Goal: Transaction & Acquisition: Purchase product/service

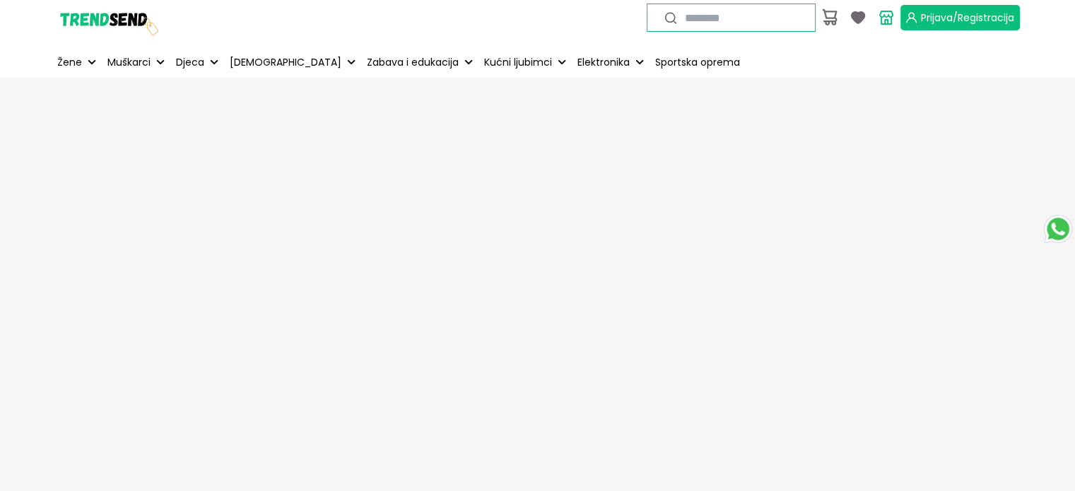
click at [957, 21] on span "Prijava/Registracija" at bounding box center [967, 18] width 93 height 14
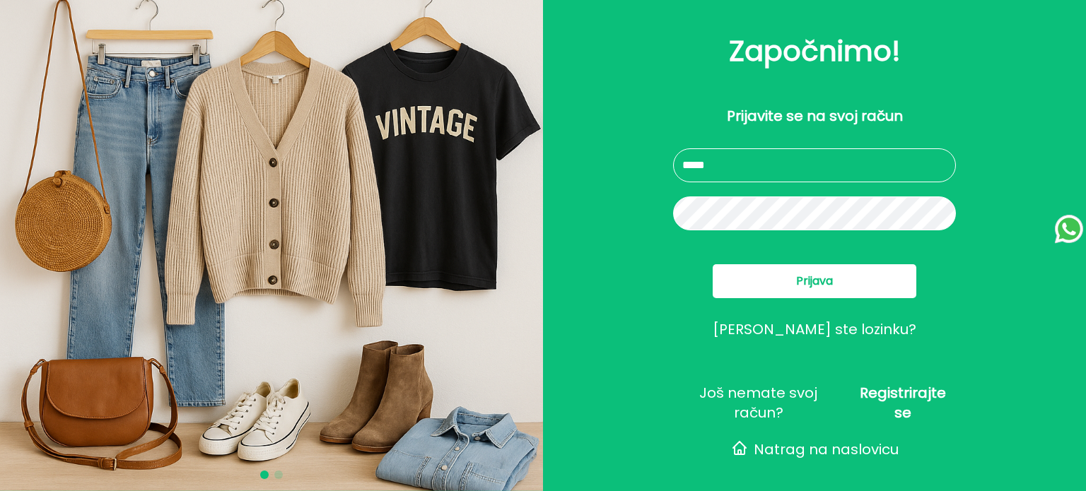
click at [779, 168] on input "text" at bounding box center [814, 165] width 283 height 34
type input "**********"
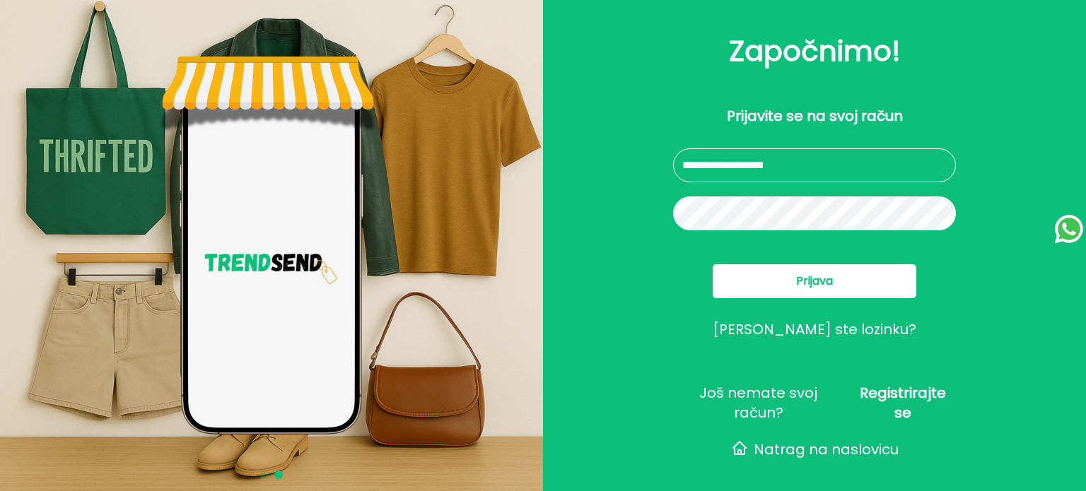
drag, startPoint x: 834, startPoint y: 274, endPoint x: 961, endPoint y: 240, distance: 131.0
click at [834, 274] on button "Prijava" at bounding box center [815, 281] width 204 height 34
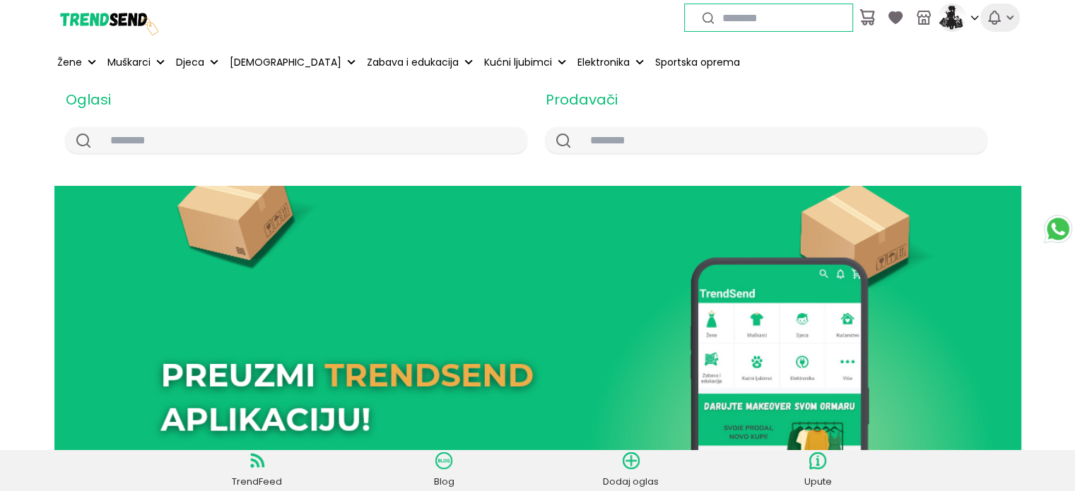
click at [997, 16] on icon "button" at bounding box center [994, 17] width 17 height 17
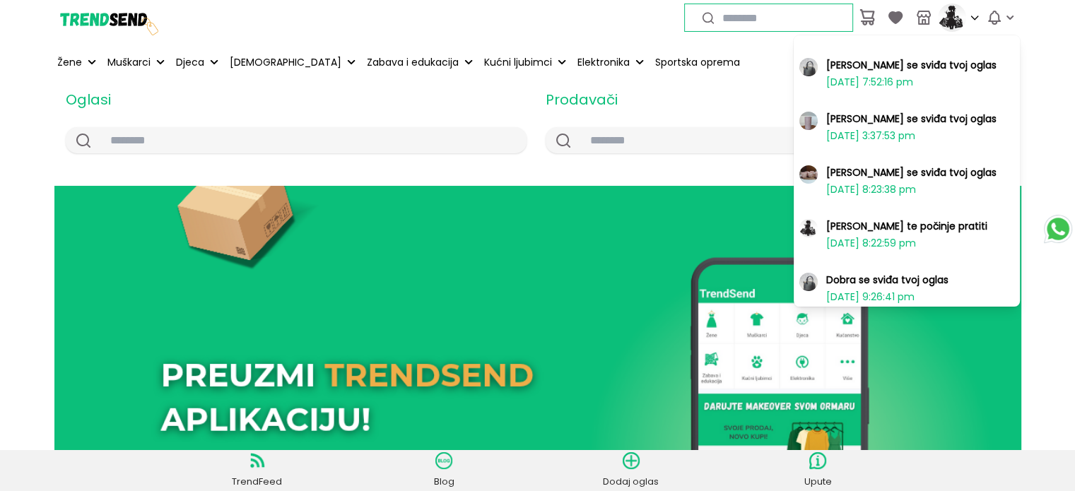
click at [807, 173] on img at bounding box center [809, 174] width 18 height 18
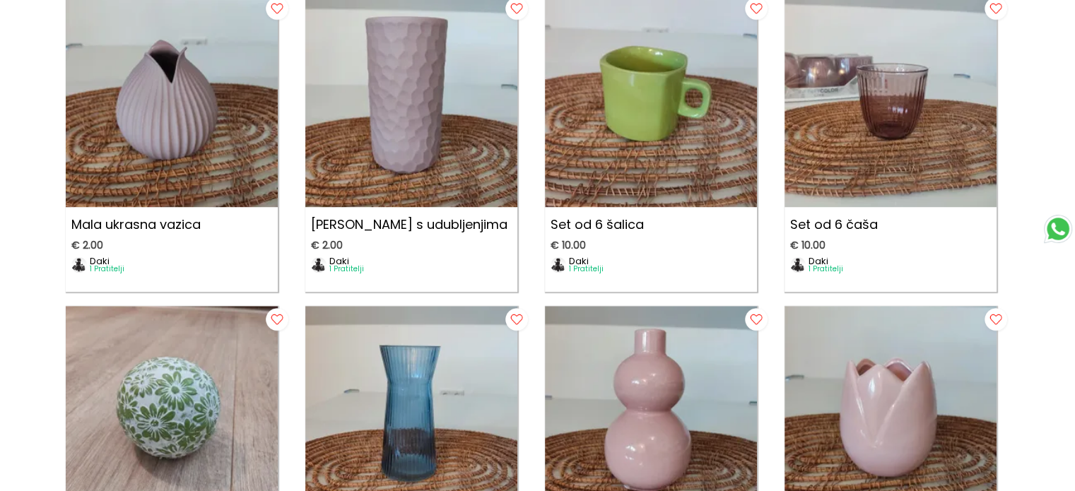
scroll to position [1084, 0]
